Goal: Subscribe to service/newsletter

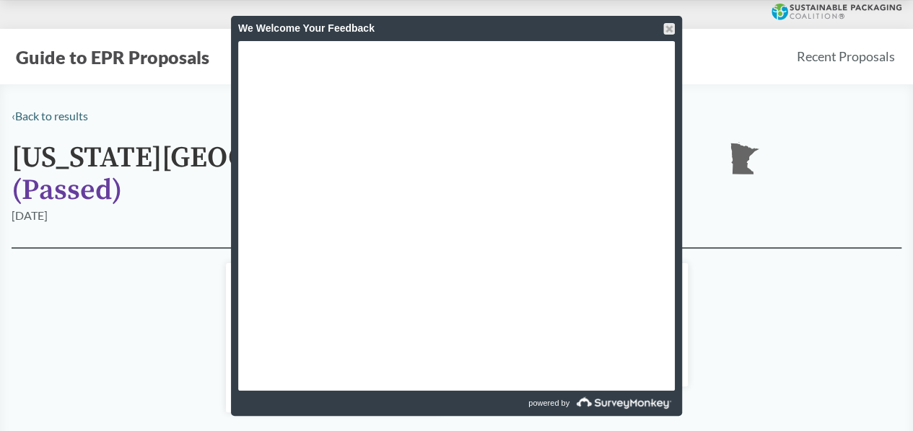
click at [519, 22] on div "We Welcome Your Feedback" at bounding box center [456, 28] width 437 height 25
click at [667, 25] on div at bounding box center [669, 29] width 12 height 12
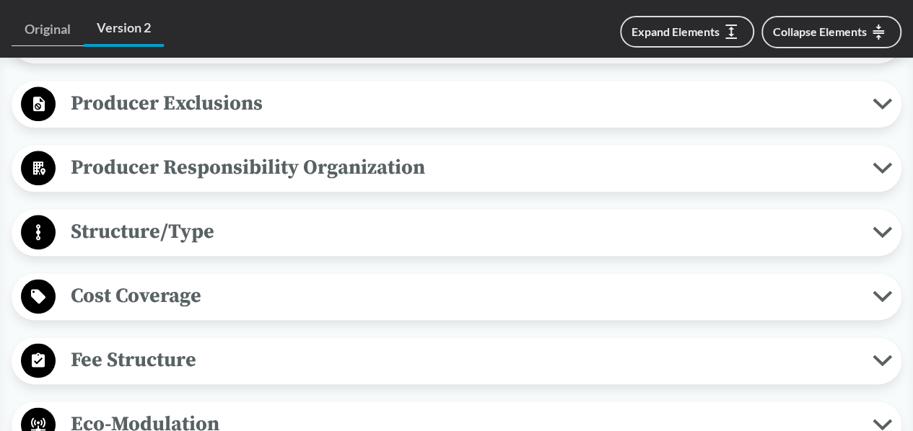
scroll to position [794, 0]
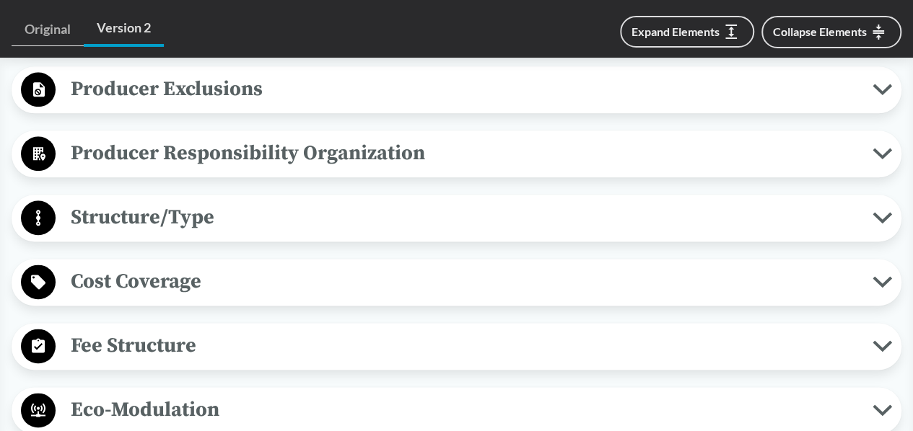
click at [879, 279] on icon at bounding box center [882, 282] width 15 height 7
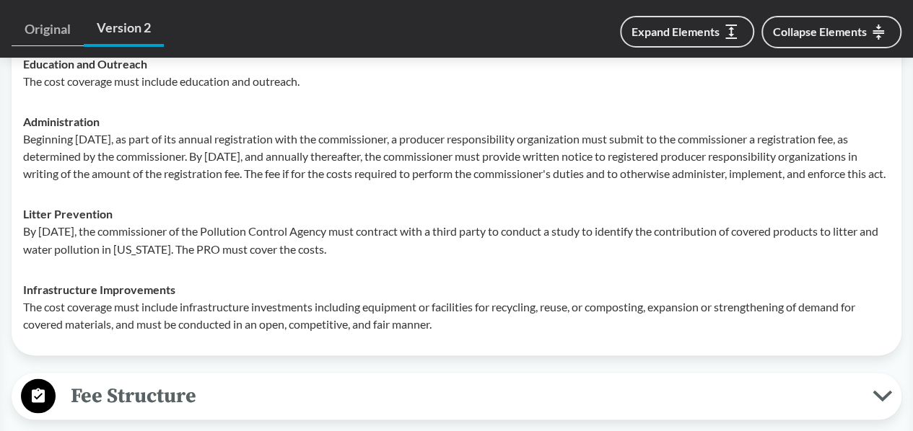
scroll to position [1227, 0]
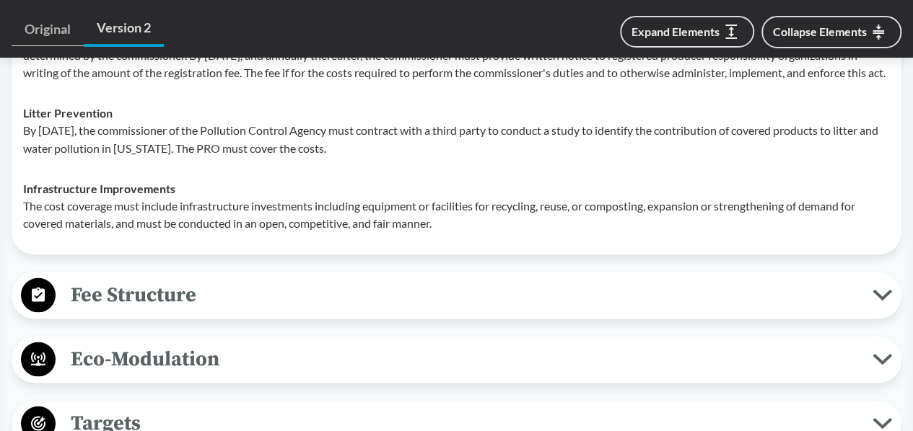
click at [877, 292] on icon at bounding box center [882, 295] width 15 height 7
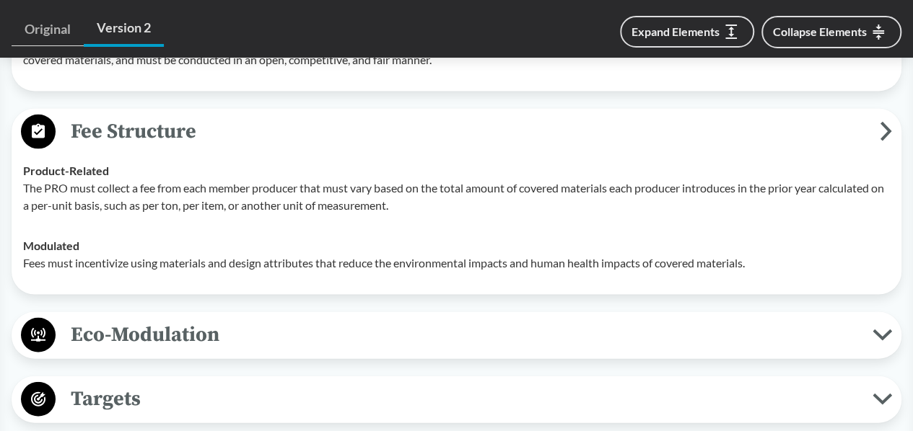
scroll to position [1443, 0]
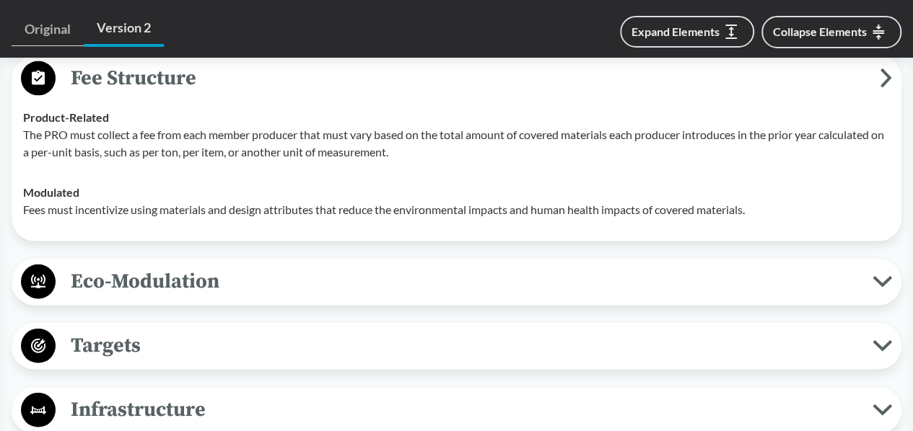
click at [882, 276] on icon at bounding box center [881, 282] width 19 height 12
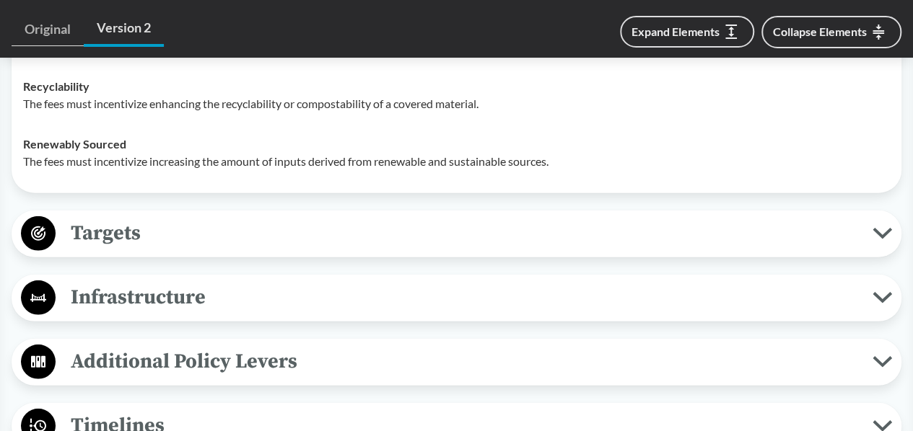
scroll to position [1948, 0]
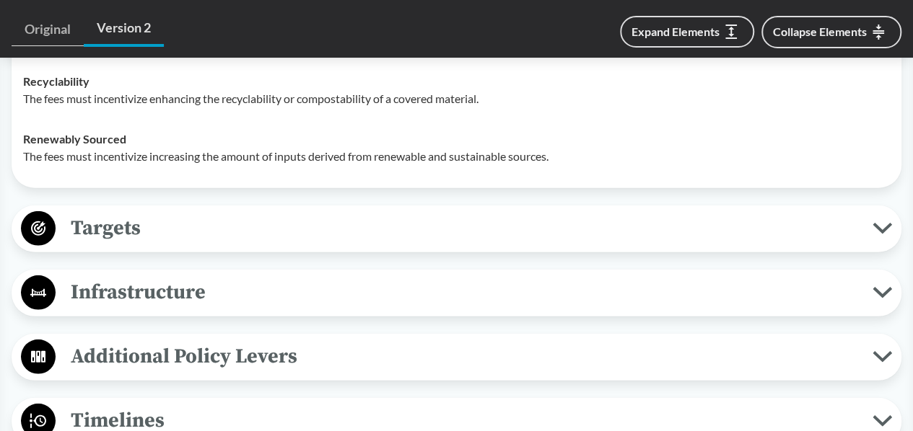
click at [880, 223] on icon at bounding box center [881, 229] width 19 height 12
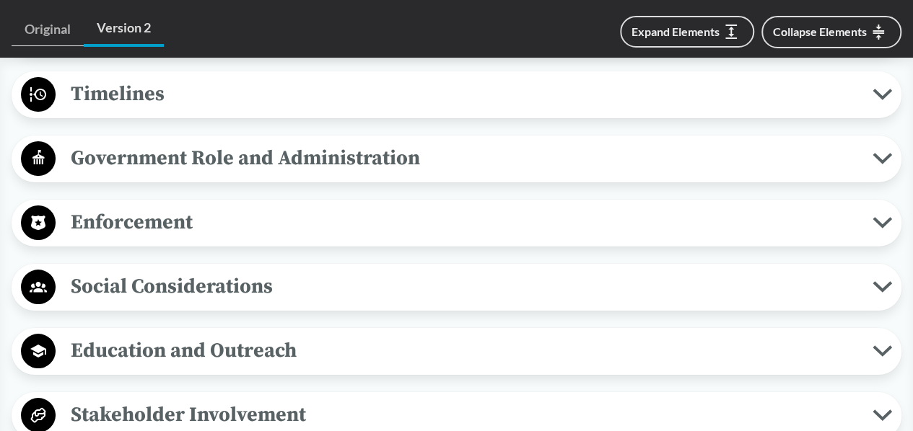
scroll to position [2670, 0]
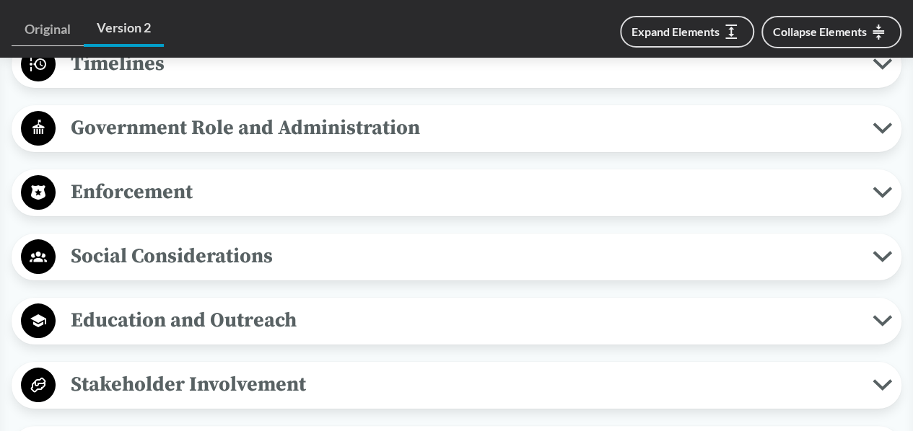
click at [877, 317] on icon at bounding box center [882, 320] width 15 height 7
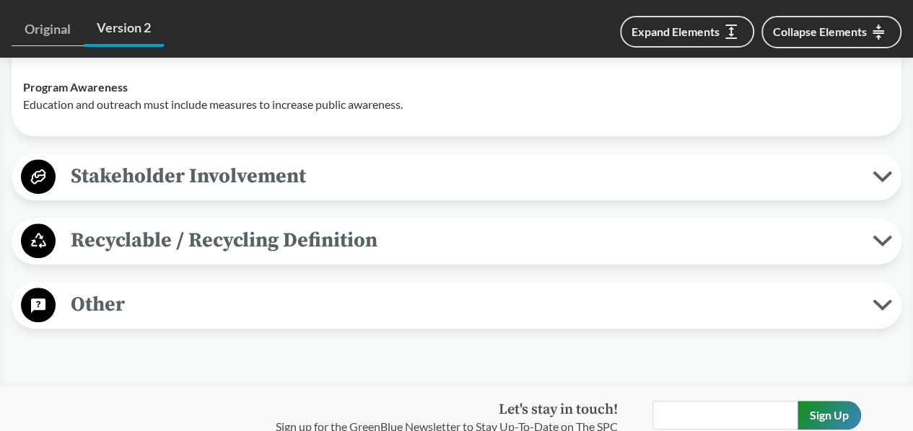
scroll to position [3103, 0]
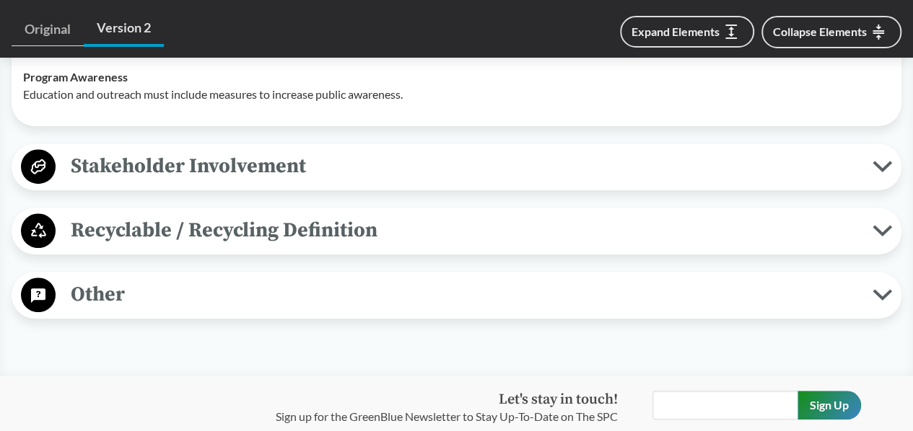
click at [879, 163] on icon at bounding box center [882, 166] width 15 height 7
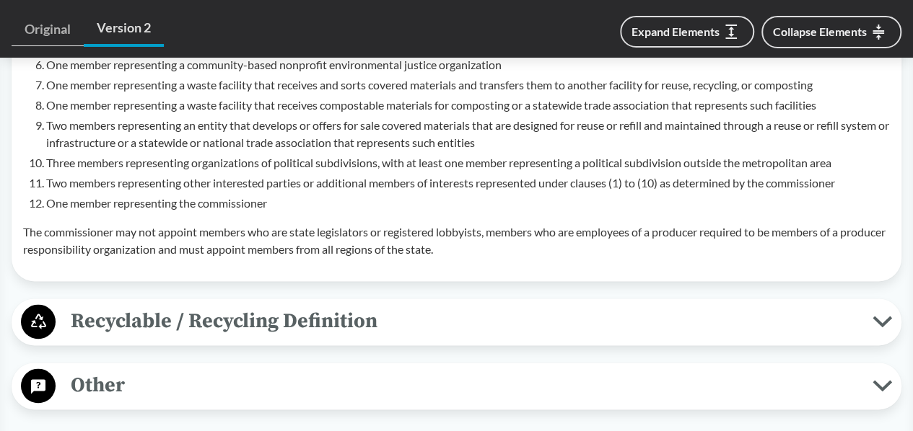
scroll to position [3536, 0]
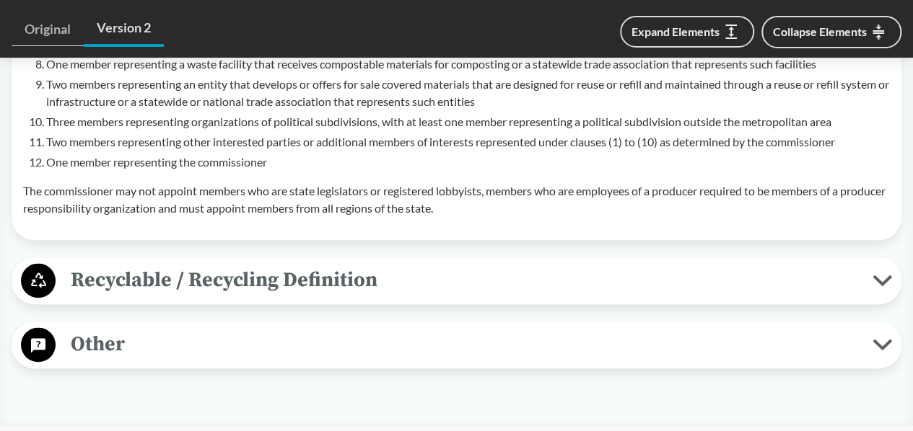
click at [886, 277] on icon at bounding box center [882, 280] width 15 height 7
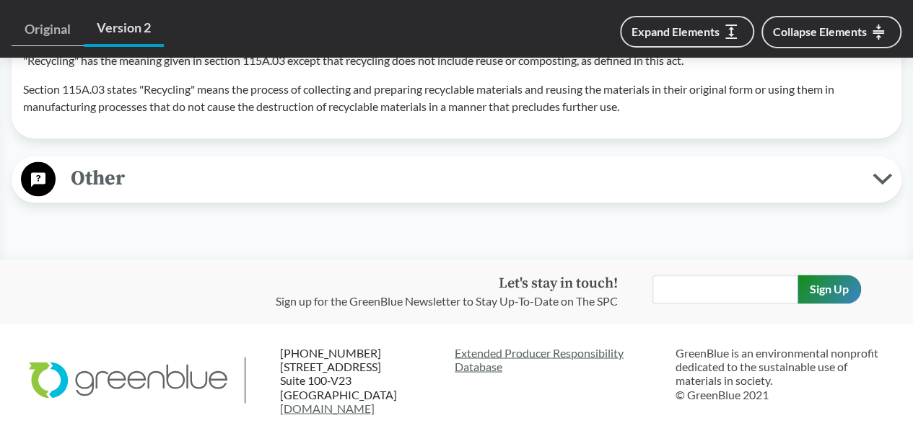
scroll to position [3813, 0]
click at [670, 279] on input "text" at bounding box center [725, 288] width 146 height 29
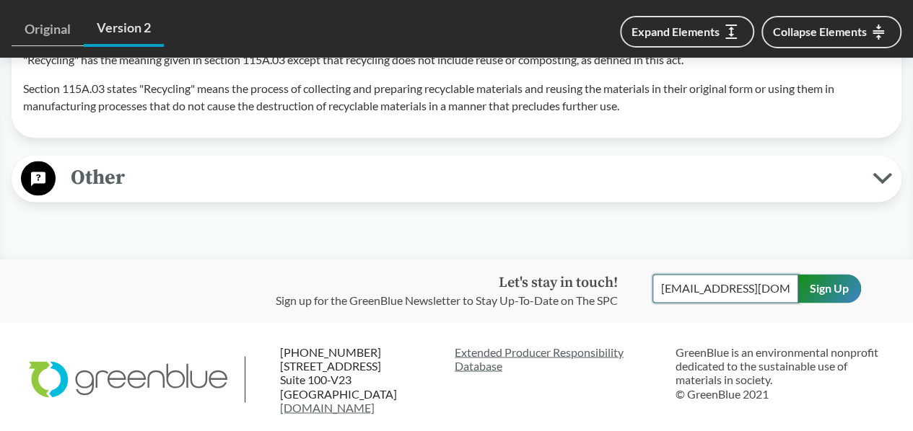
scroll to position [0, 15]
click at [820, 278] on input "Sign Up" at bounding box center [828, 288] width 63 height 29
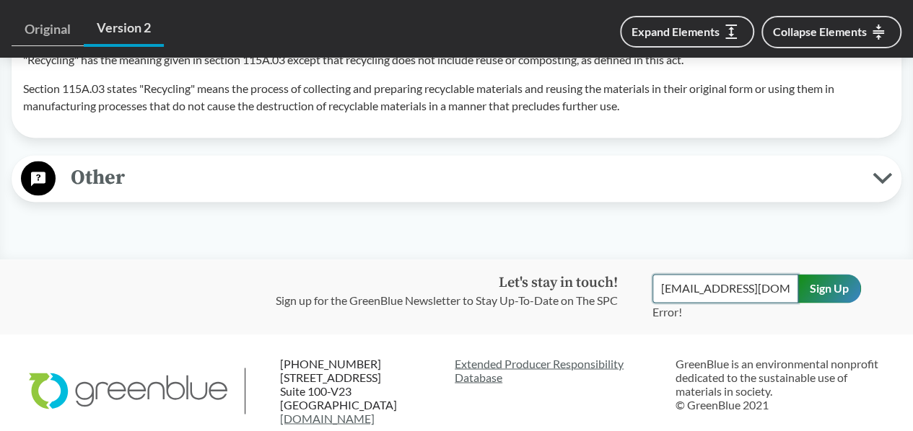
click at [777, 282] on input "[EMAIL_ADDRESS][DOMAIN_NAME]" at bounding box center [725, 288] width 146 height 29
click at [817, 281] on input "Sign Up" at bounding box center [828, 288] width 63 height 29
click at [543, 274] on strong "Let's stay in touch!" at bounding box center [558, 283] width 119 height 18
click at [540, 292] on p "Sign up for the GreenBlue Newsletter to Stay Up-To-Date on The SPC" at bounding box center [447, 300] width 342 height 17
click at [578, 299] on p "Sign up for the GreenBlue Newsletter to Stay Up-To-Date on The SPC" at bounding box center [447, 300] width 342 height 17
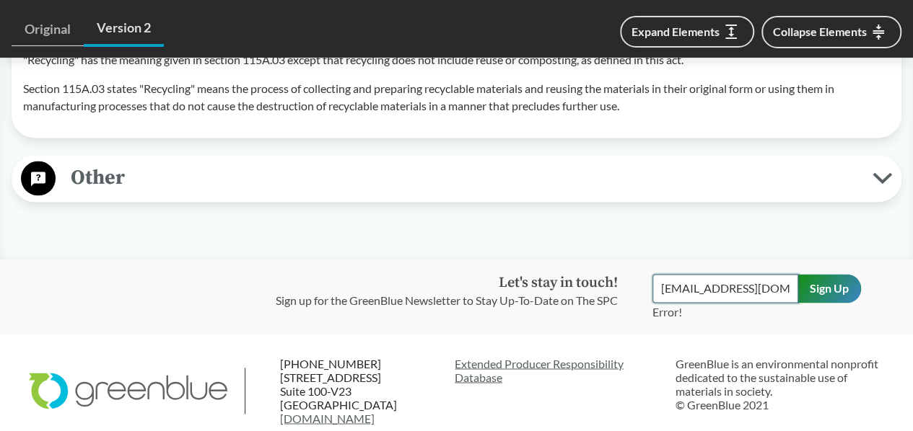
click at [780, 284] on input "[EMAIL_ADDRESS][DOMAIN_NAME]" at bounding box center [725, 288] width 146 height 29
click at [814, 279] on input "Sign Up" at bounding box center [828, 288] width 63 height 29
click at [675, 284] on input "[EMAIL_ADDRESS][DOMAIN_NAME]" at bounding box center [725, 288] width 146 height 29
type input "[EMAIL_ADDRESS][DOMAIN_NAME]"
click at [834, 281] on input "Sign Up" at bounding box center [828, 288] width 63 height 29
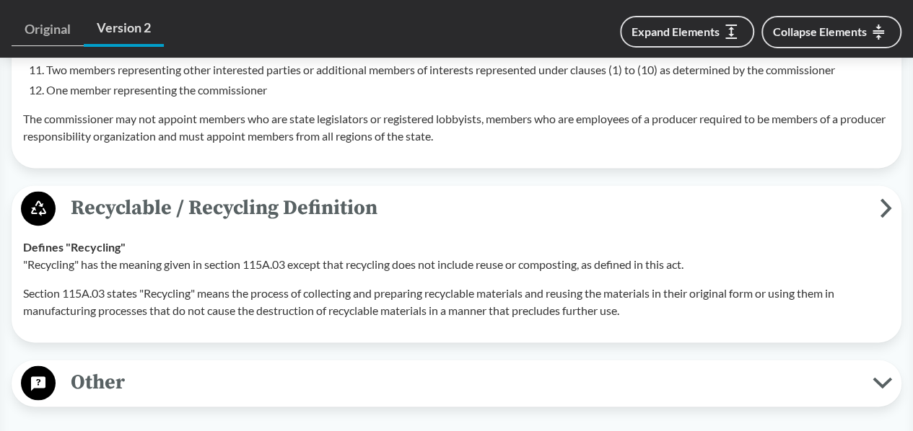
scroll to position [3896, 0]
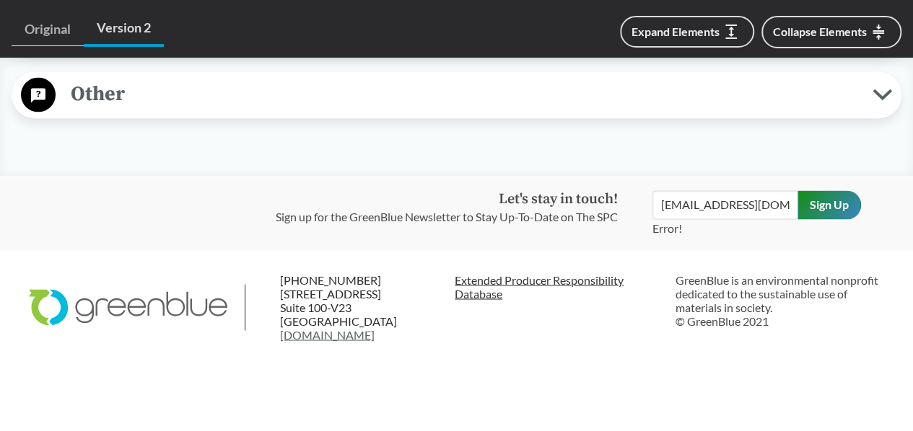
click at [473, 273] on link "Extended Producer Responsibility Database" at bounding box center [559, 286] width 209 height 27
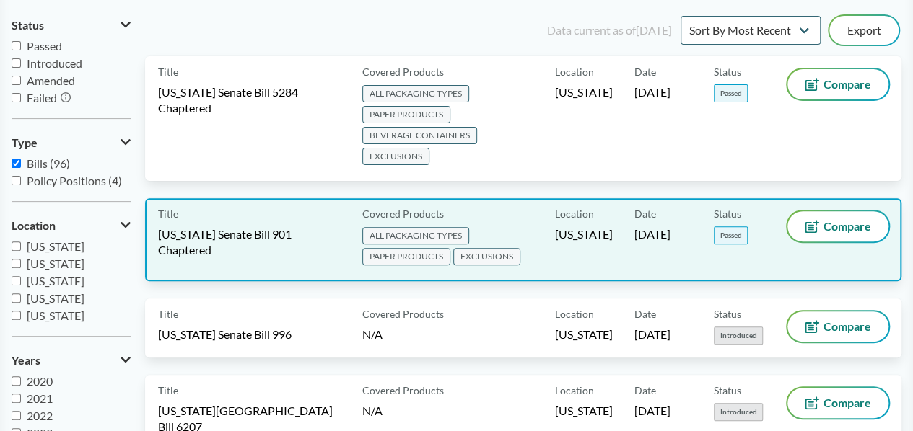
scroll to position [72, 0]
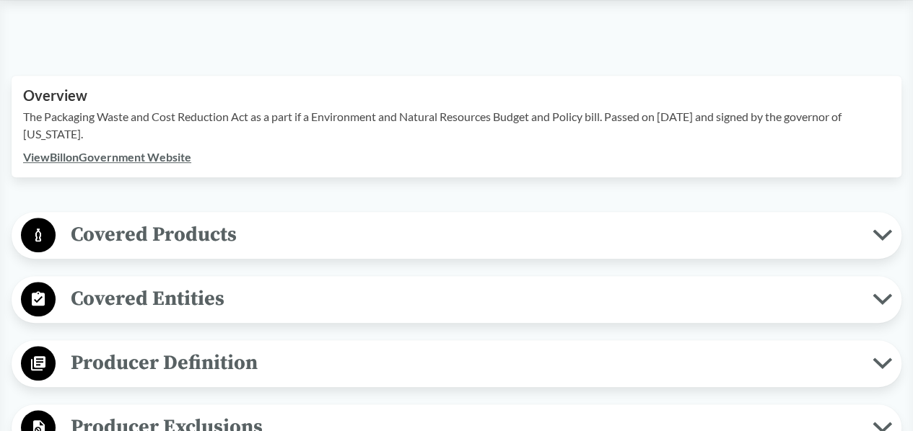
scroll to position [433, 0]
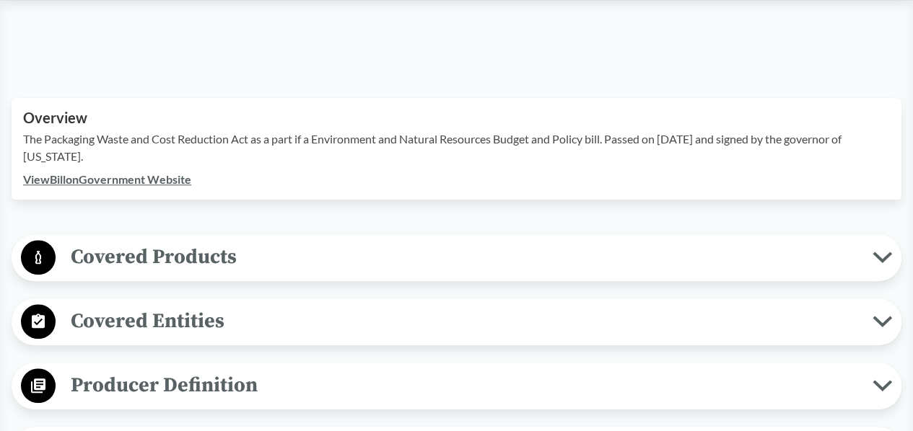
click at [882, 252] on icon at bounding box center [881, 258] width 19 height 12
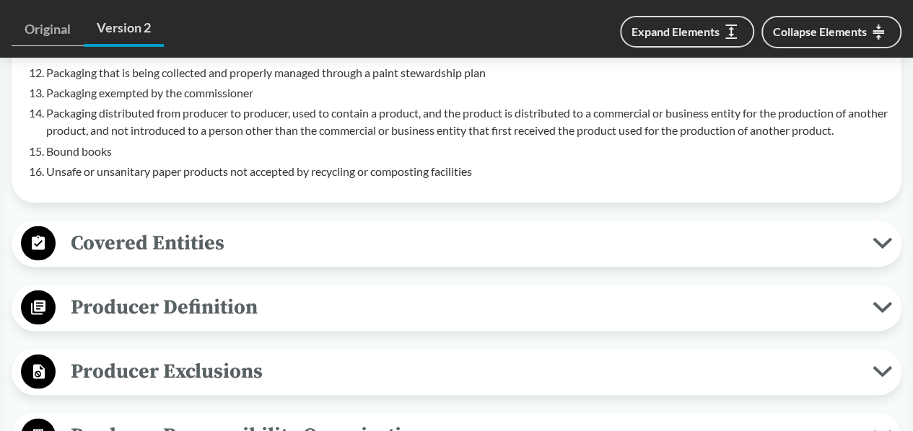
scroll to position [1227, 0]
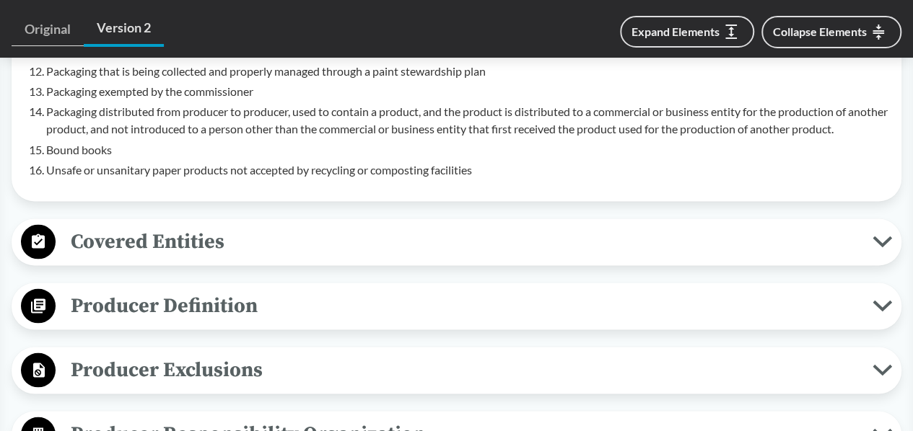
click at [880, 236] on icon at bounding box center [881, 242] width 19 height 12
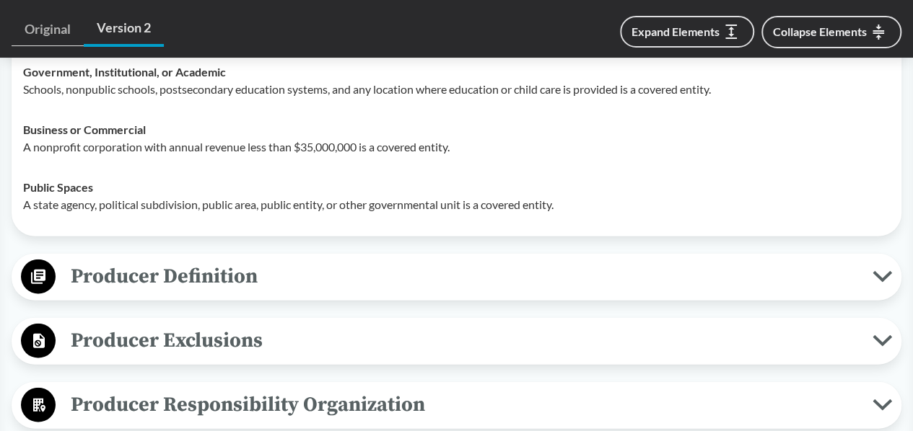
scroll to position [1515, 0]
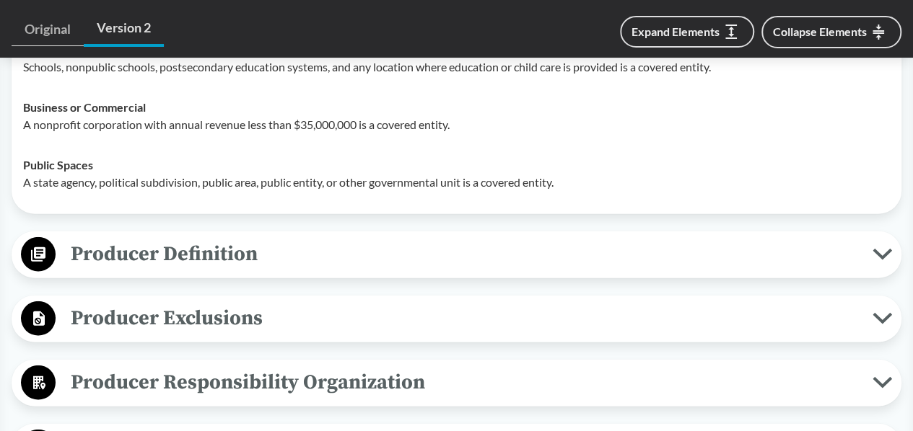
click at [885, 249] on icon at bounding box center [881, 255] width 19 height 12
